Goal: Information Seeking & Learning: Find specific fact

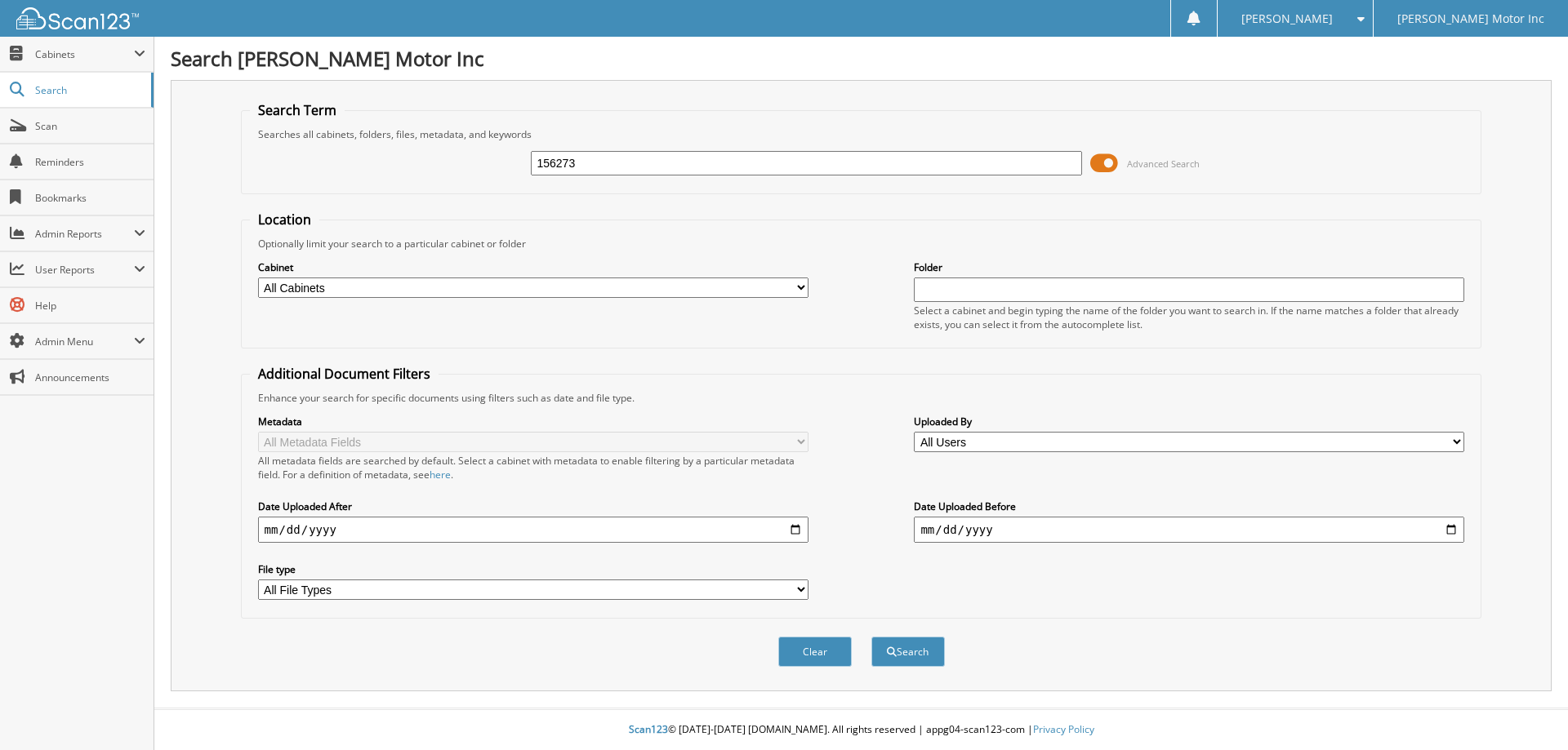
type input "156273"
click at [872, 637] on button "Search" at bounding box center [908, 651] width 73 height 31
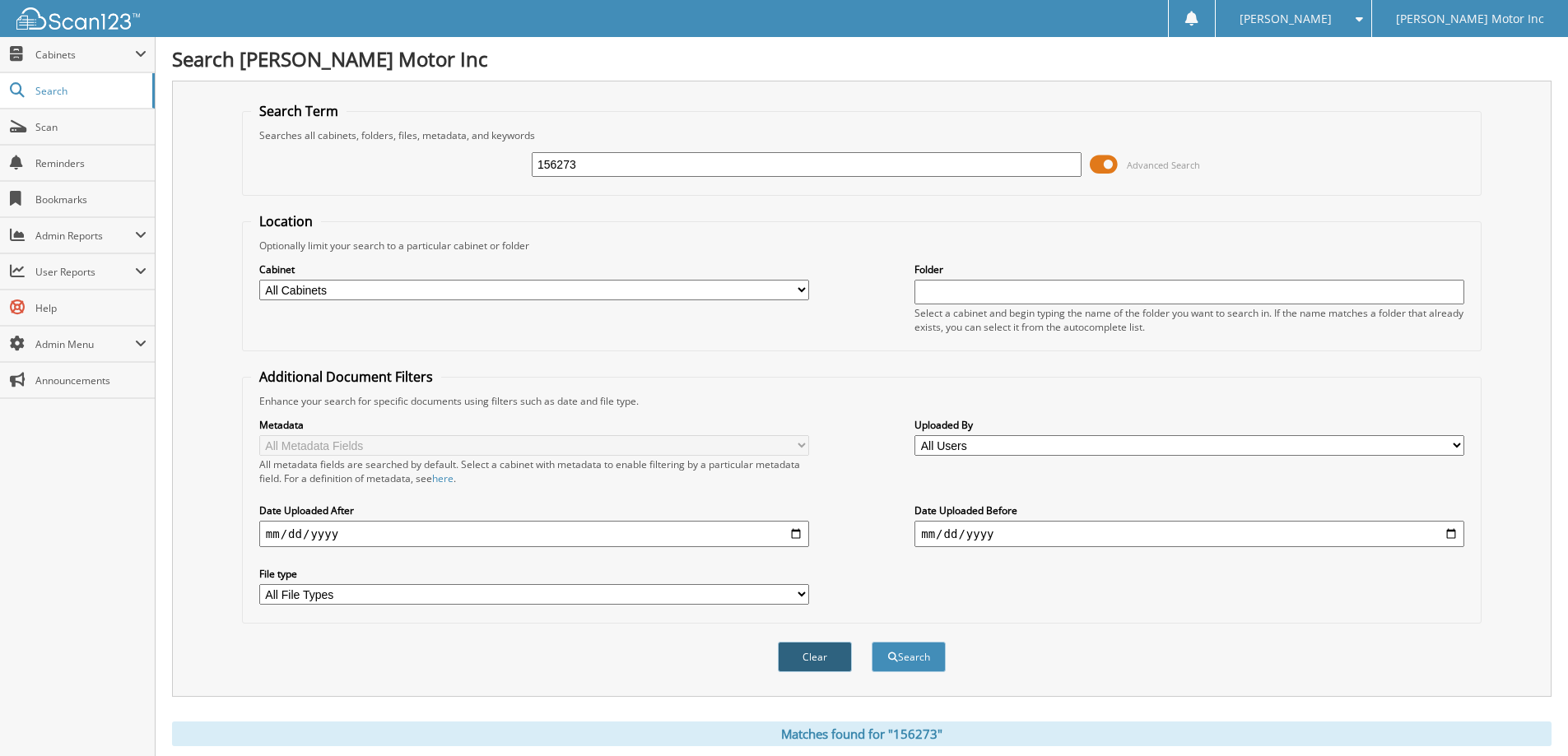
click at [799, 651] on button "Clear" at bounding box center [814, 657] width 74 height 31
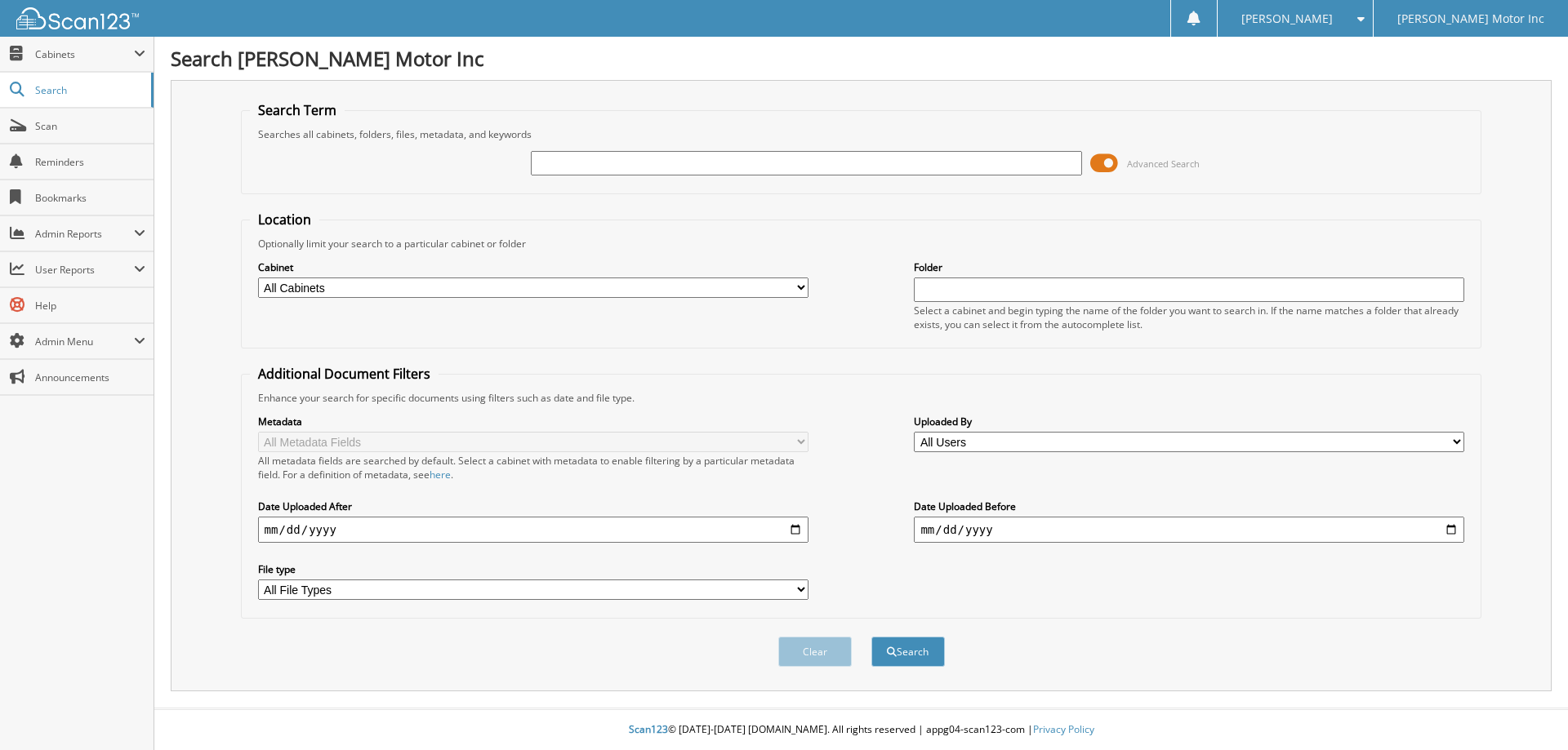
click at [763, 169] on input "text" at bounding box center [805, 163] width 551 height 24
type input "156300"
click at [872, 637] on button "Search" at bounding box center [908, 651] width 73 height 31
